Goal: Task Accomplishment & Management: Use online tool/utility

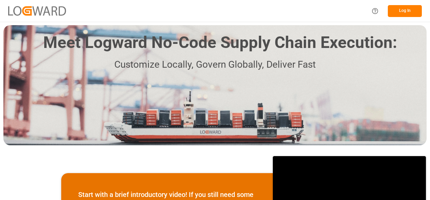
click at [400, 14] on button "Log In" at bounding box center [404, 11] width 34 height 12
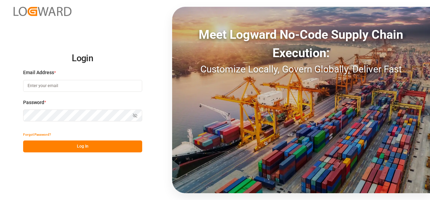
type input "[PERSON_NAME][EMAIL_ADDRESS][DOMAIN_NAME][PERSON_NAME]"
click at [84, 151] on button "Log In" at bounding box center [82, 146] width 119 height 12
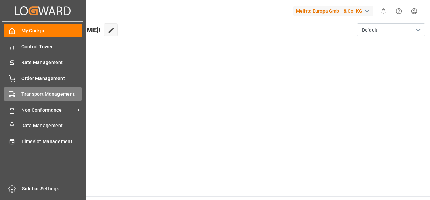
click at [53, 91] on span "Transport Management" at bounding box center [51, 93] width 61 height 7
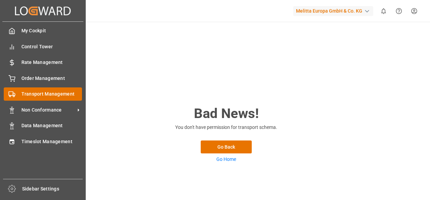
click at [34, 95] on span "Transport Management" at bounding box center [51, 93] width 61 height 7
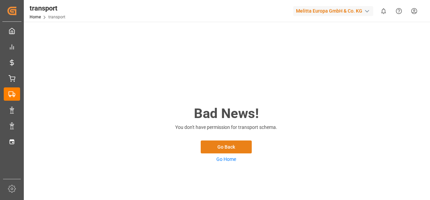
click at [230, 145] on button "Go Back" at bounding box center [225, 146] width 51 height 13
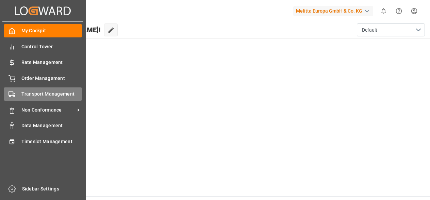
click at [33, 95] on span "Transport Management" at bounding box center [51, 93] width 61 height 7
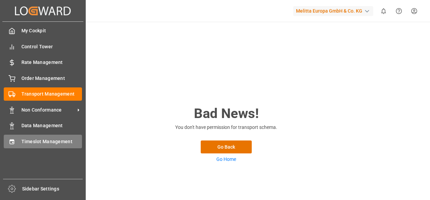
click at [50, 137] on div "Timeslot Management Timeslot Management" at bounding box center [43, 141] width 78 height 13
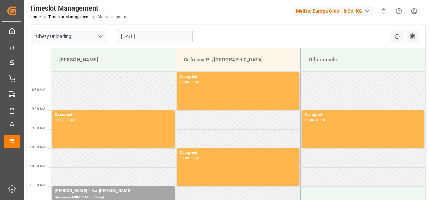
click at [136, 31] on input "[DATE]" at bounding box center [154, 36] width 75 height 13
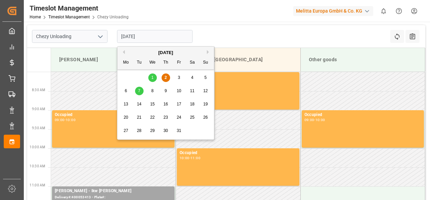
click at [154, 88] on div "8" at bounding box center [152, 91] width 8 height 8
type input "[DATE]"
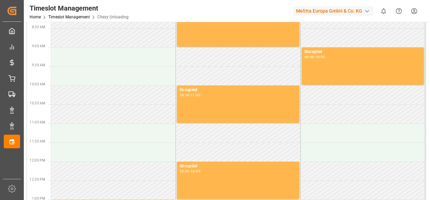
scroll to position [68, 0]
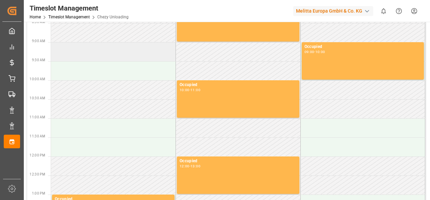
click at [110, 53] on td at bounding box center [113, 51] width 125 height 19
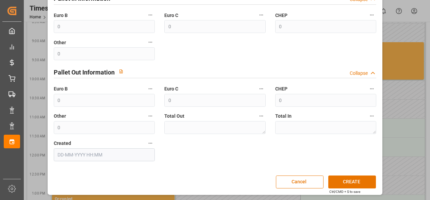
scroll to position [0, 0]
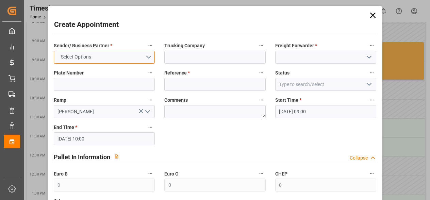
click at [102, 53] on button "Select Options" at bounding box center [104, 57] width 101 height 13
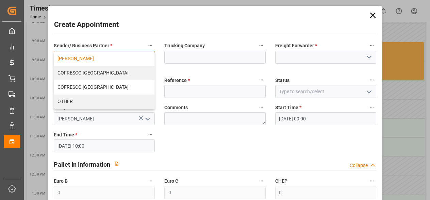
click at [90, 55] on div "[PERSON_NAME]" at bounding box center [104, 59] width 100 height 14
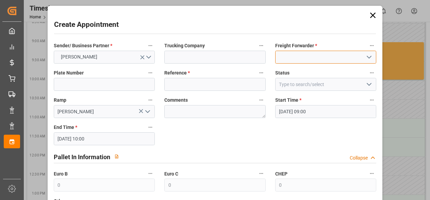
click at [311, 51] on input at bounding box center [325, 57] width 101 height 13
click at [367, 56] on icon "open menu" at bounding box center [369, 57] width 8 height 8
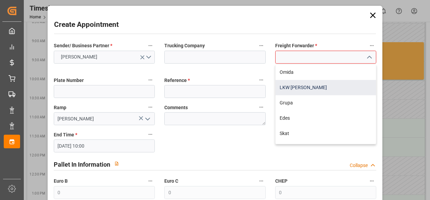
click at [300, 88] on div "LKW [PERSON_NAME]" at bounding box center [325, 87] width 100 height 15
type input "LKW [PERSON_NAME]"
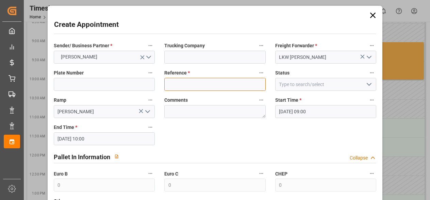
click at [206, 88] on input at bounding box center [214, 84] width 101 height 13
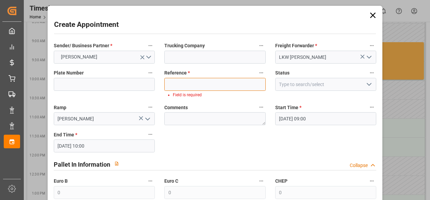
click at [187, 81] on input at bounding box center [214, 84] width 101 height 13
paste input "400053535"
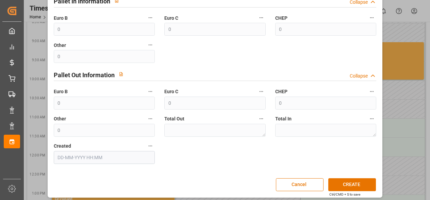
scroll to position [158, 0]
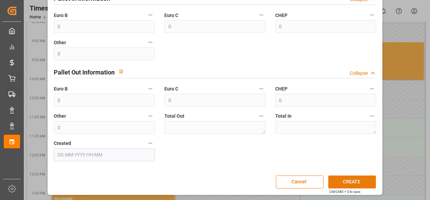
type input "400053535"
click at [351, 182] on button "CREATE" at bounding box center [352, 181] width 48 height 13
